Goal: Find specific page/section: Find specific page/section

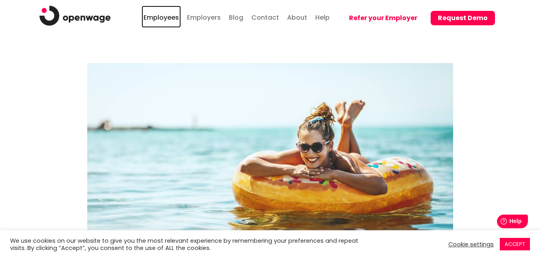
click at [169, 18] on link "Employees" at bounding box center [161, 17] width 39 height 22
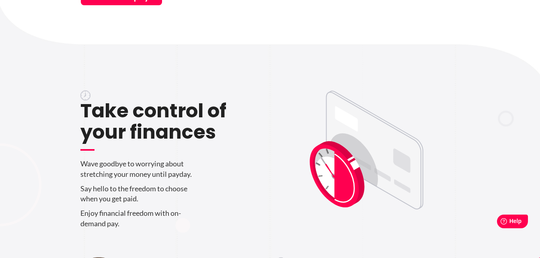
scroll to position [232, 0]
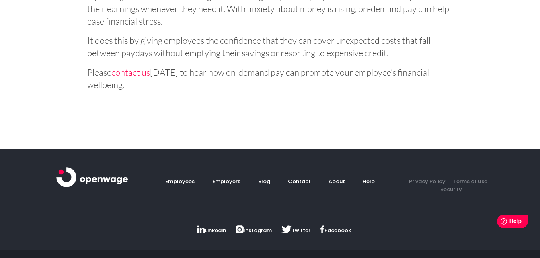
scroll to position [2746, 0]
